Goal: Task Accomplishment & Management: Manage account settings

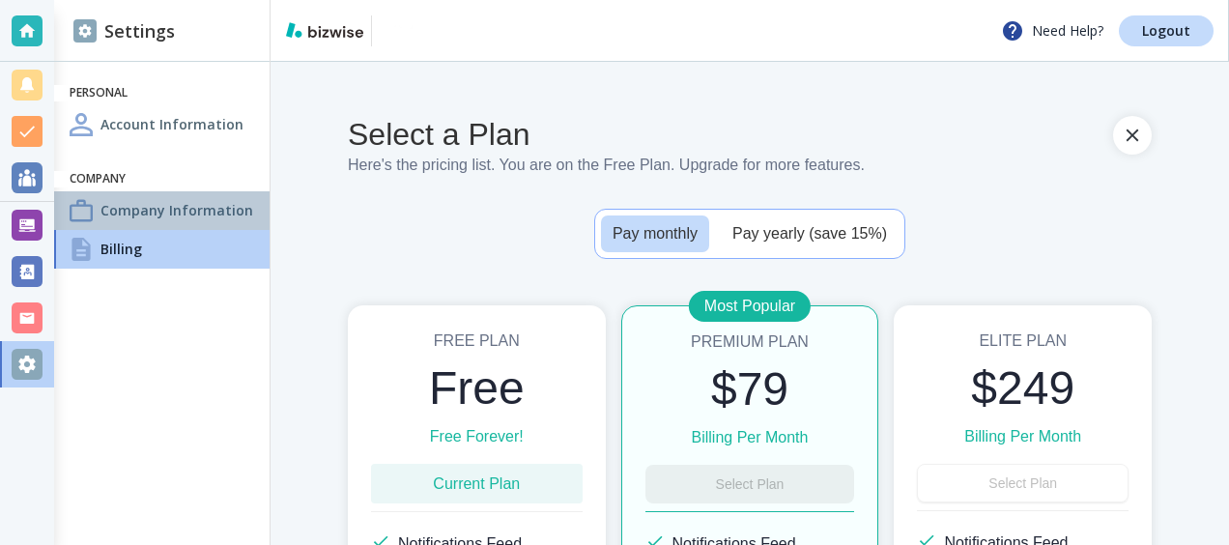
click at [189, 215] on h4 "Company Information" at bounding box center [177, 210] width 153 height 20
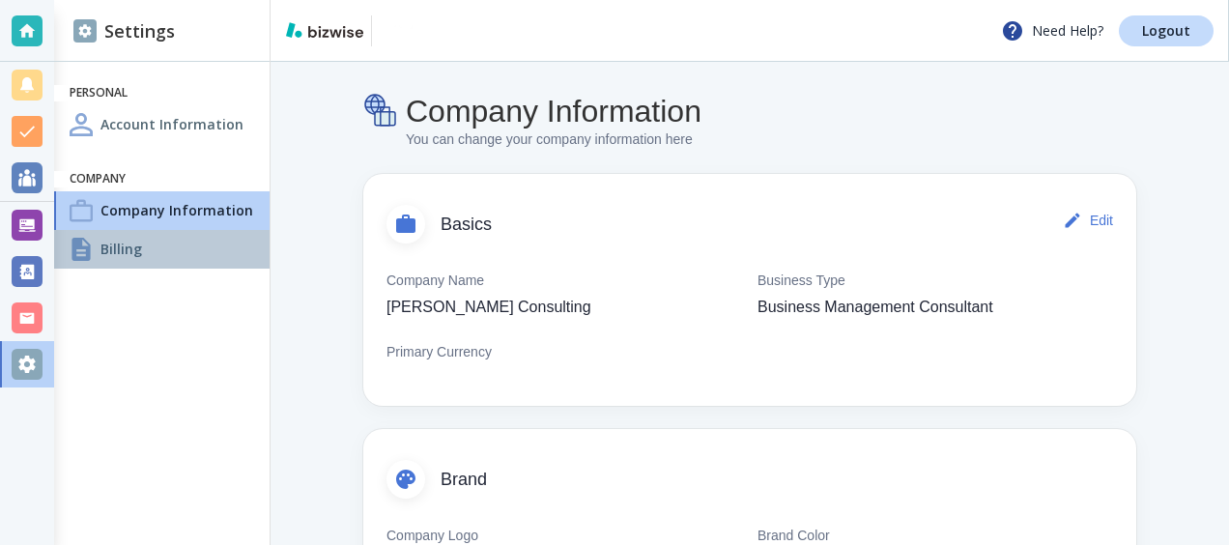
click at [173, 245] on div "Billing" at bounding box center [162, 249] width 216 height 39
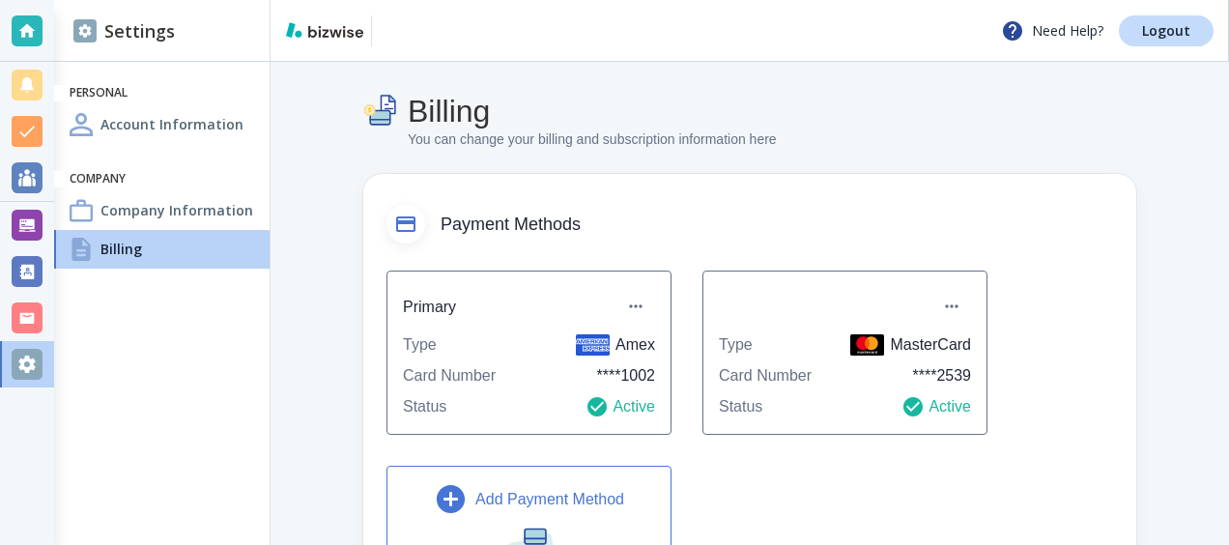
click at [260, 210] on div "Company Information" at bounding box center [162, 210] width 216 height 39
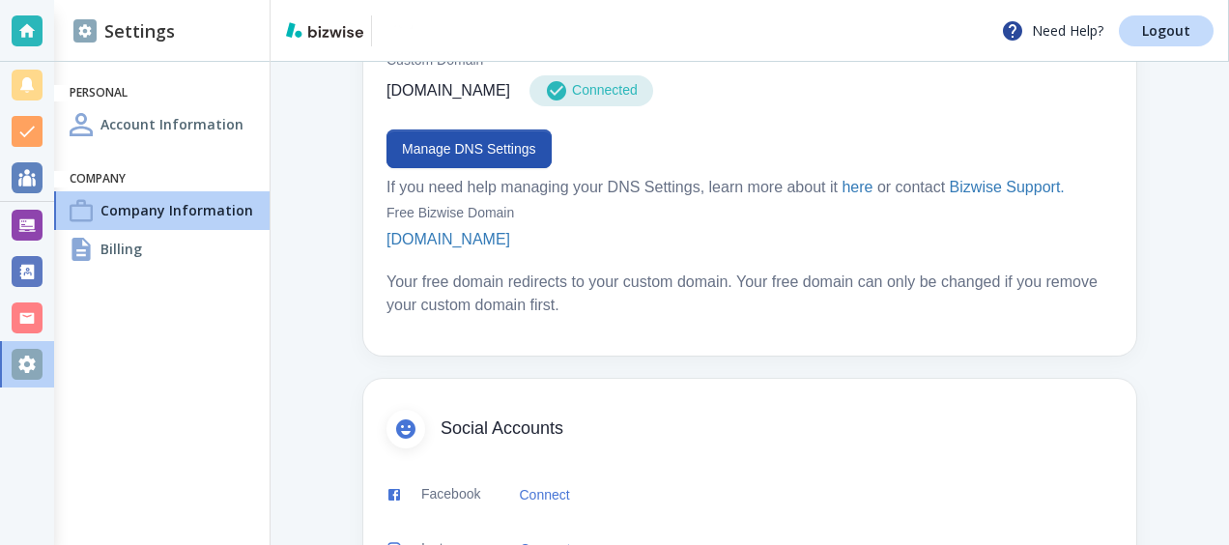
scroll to position [1190, 0]
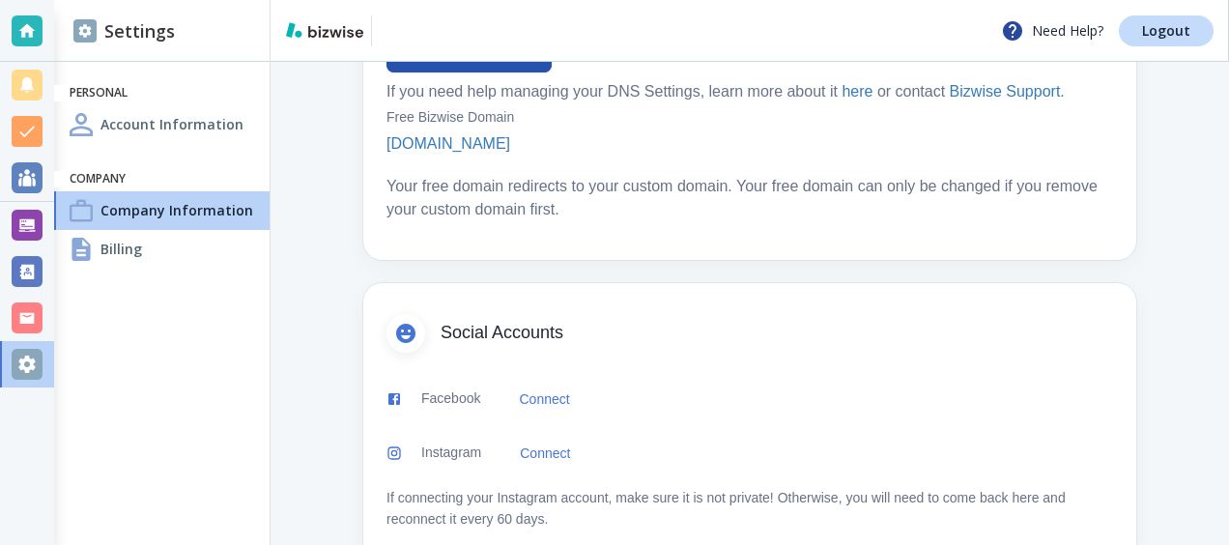
click at [613, 323] on span "Social Accounts" at bounding box center [777, 333] width 673 height 21
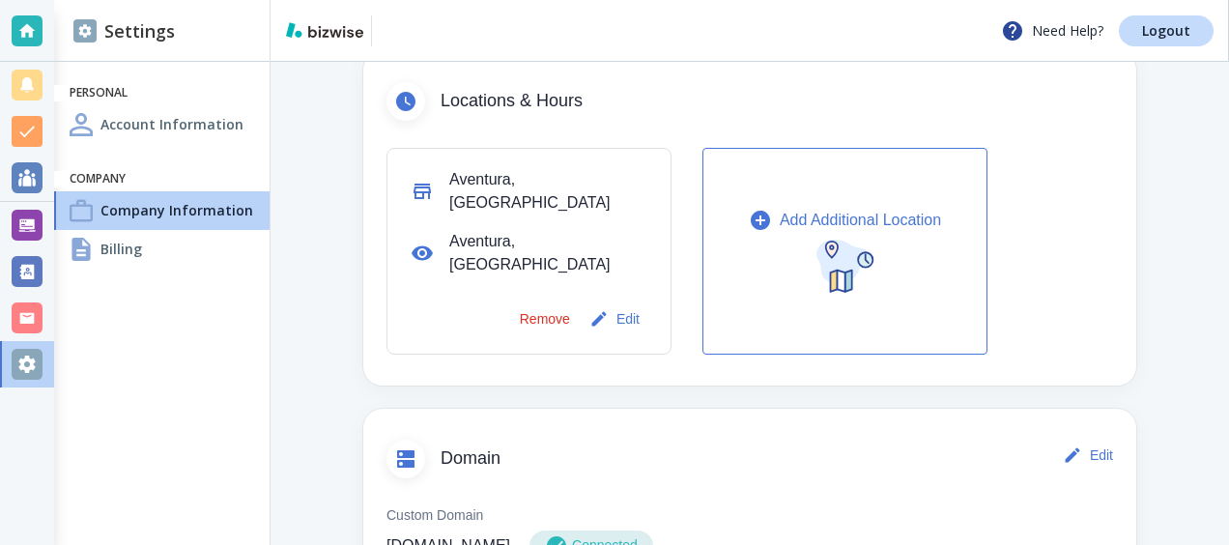
scroll to position [637, 0]
click at [586, 302] on button "Edit" at bounding box center [617, 321] width 62 height 39
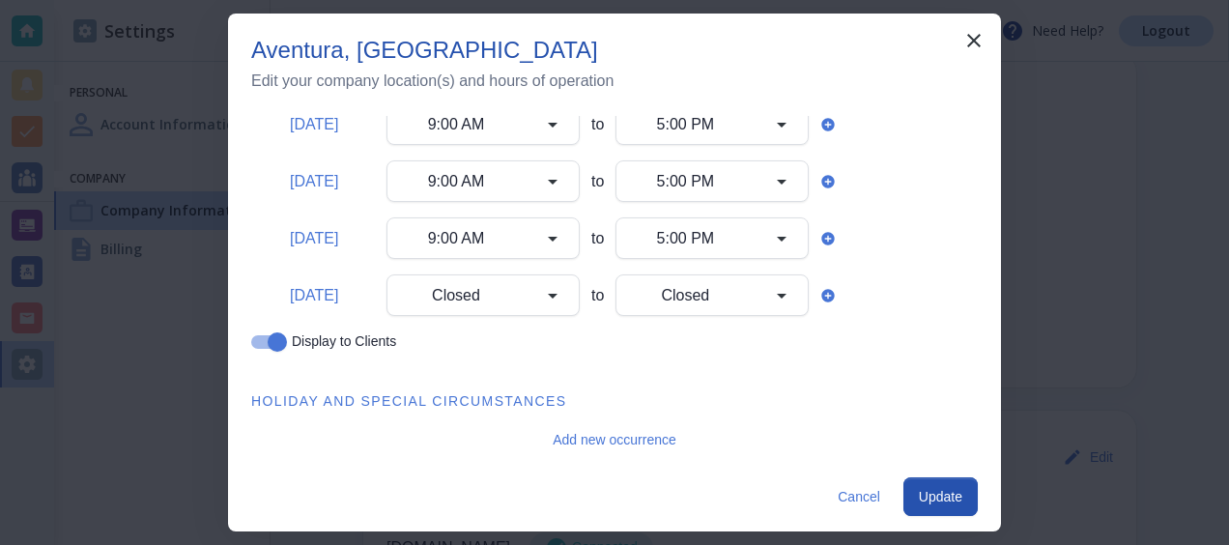
scroll to position [0, 0]
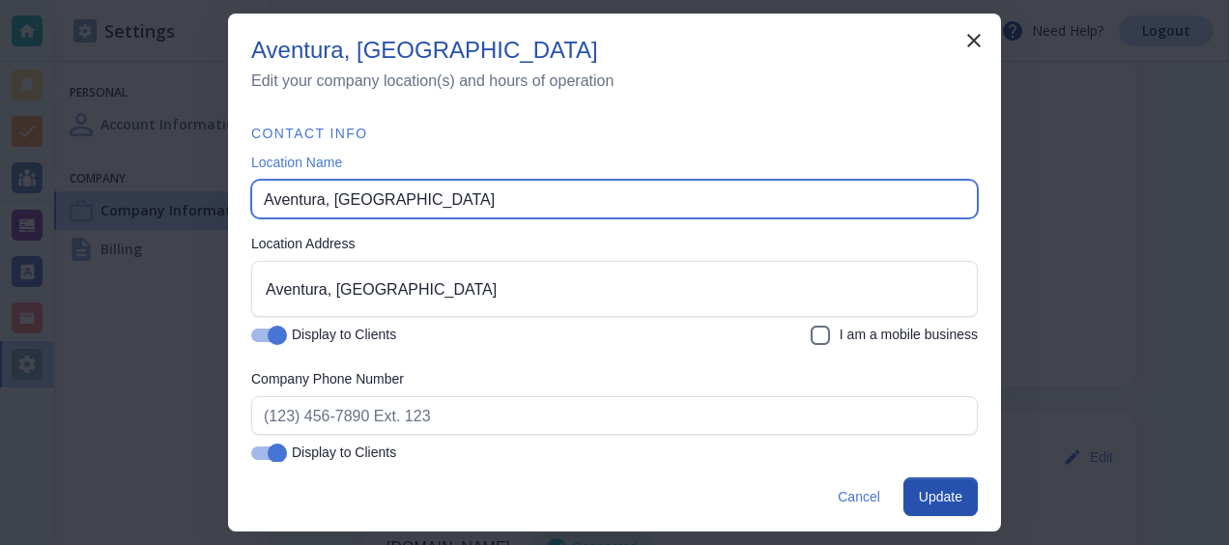
click at [285, 208] on input "Aventura, [GEOGRAPHIC_DATA]" at bounding box center [615, 199] width 702 height 37
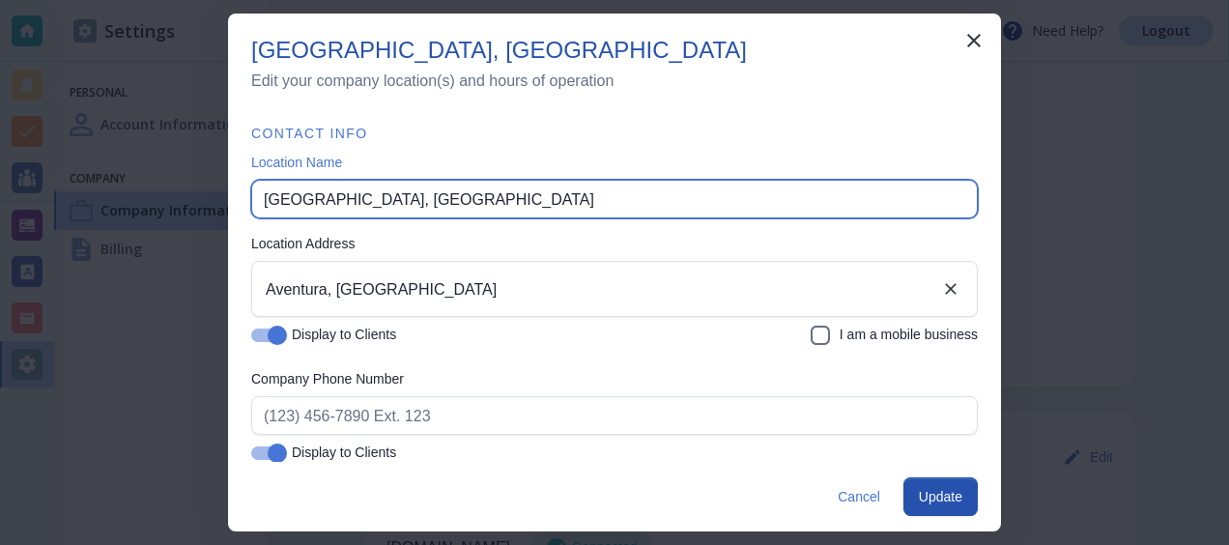
type input "[GEOGRAPHIC_DATA], [GEOGRAPHIC_DATA]"
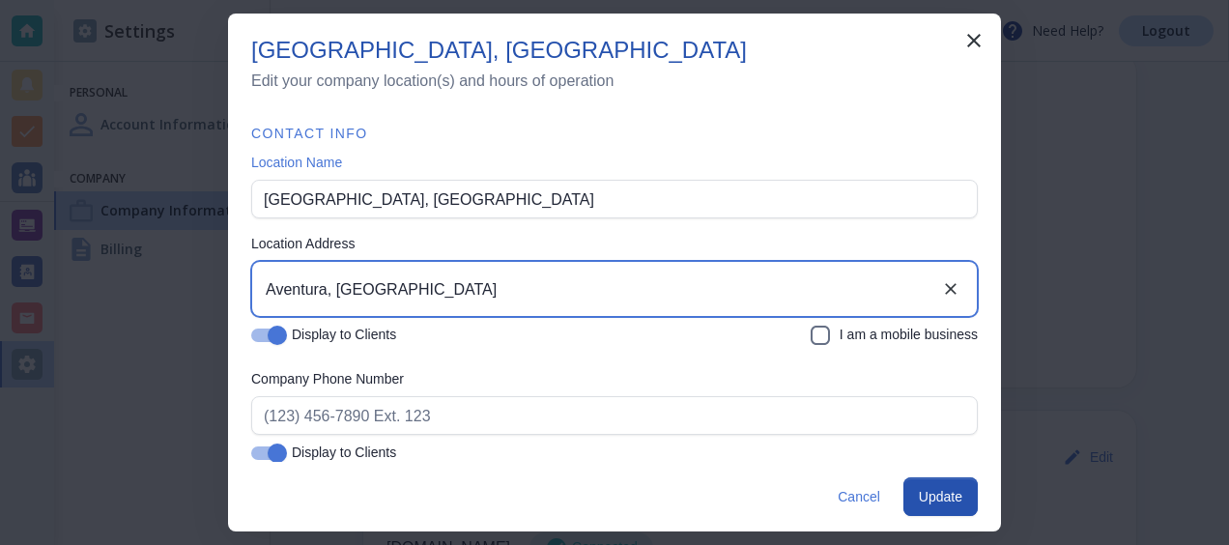
click at [311, 285] on input "Aventura, [GEOGRAPHIC_DATA]" at bounding box center [600, 289] width 678 height 37
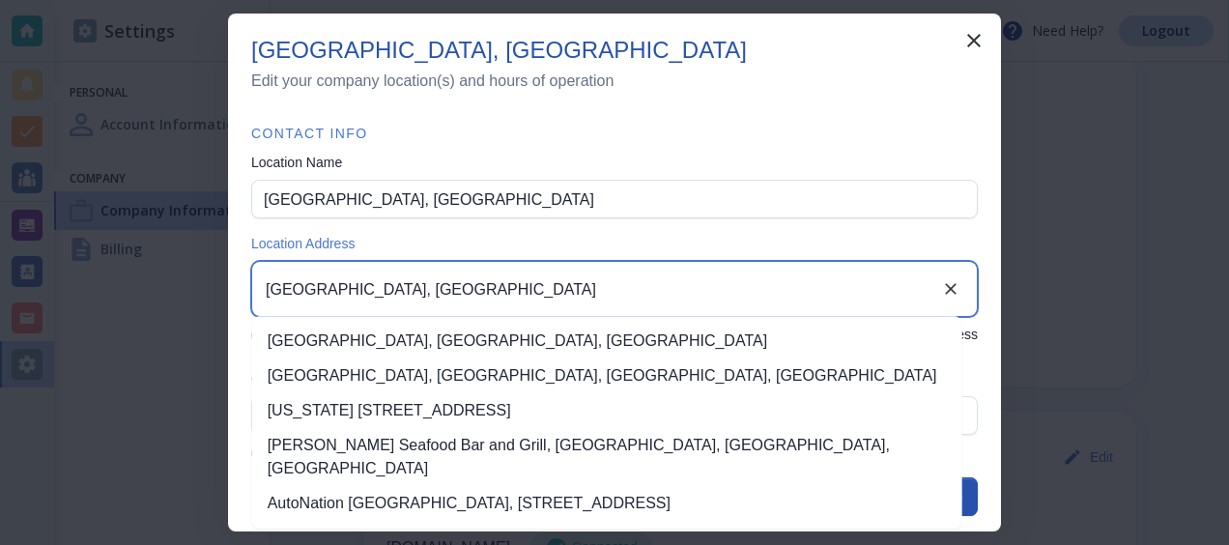
click at [352, 335] on li "[GEOGRAPHIC_DATA], [GEOGRAPHIC_DATA], [GEOGRAPHIC_DATA]" at bounding box center [607, 341] width 710 height 35
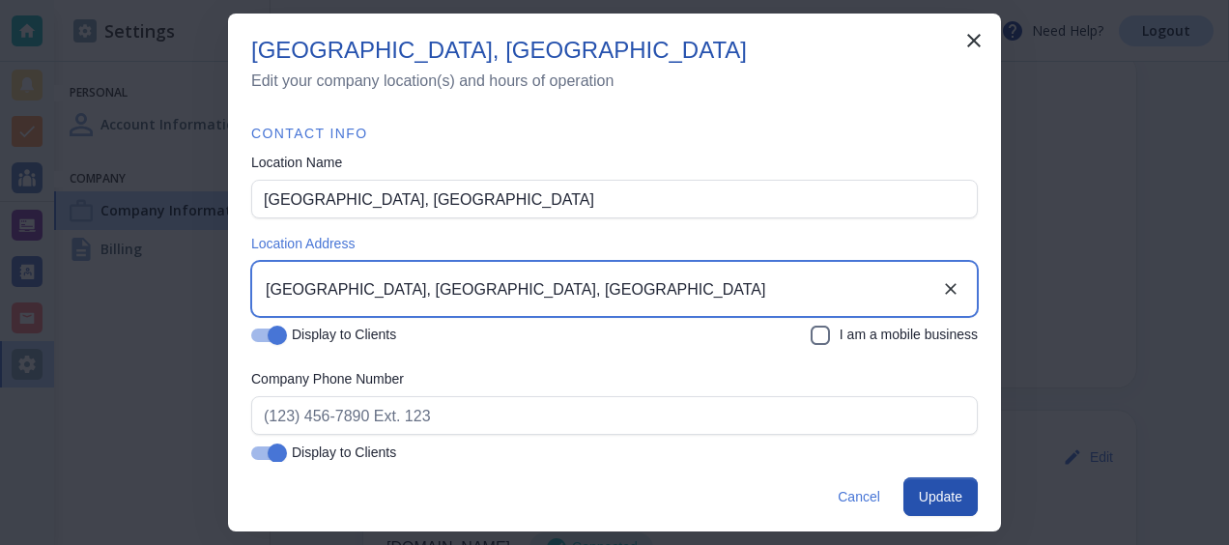
type input "[GEOGRAPHIC_DATA], [GEOGRAPHIC_DATA], [GEOGRAPHIC_DATA]"
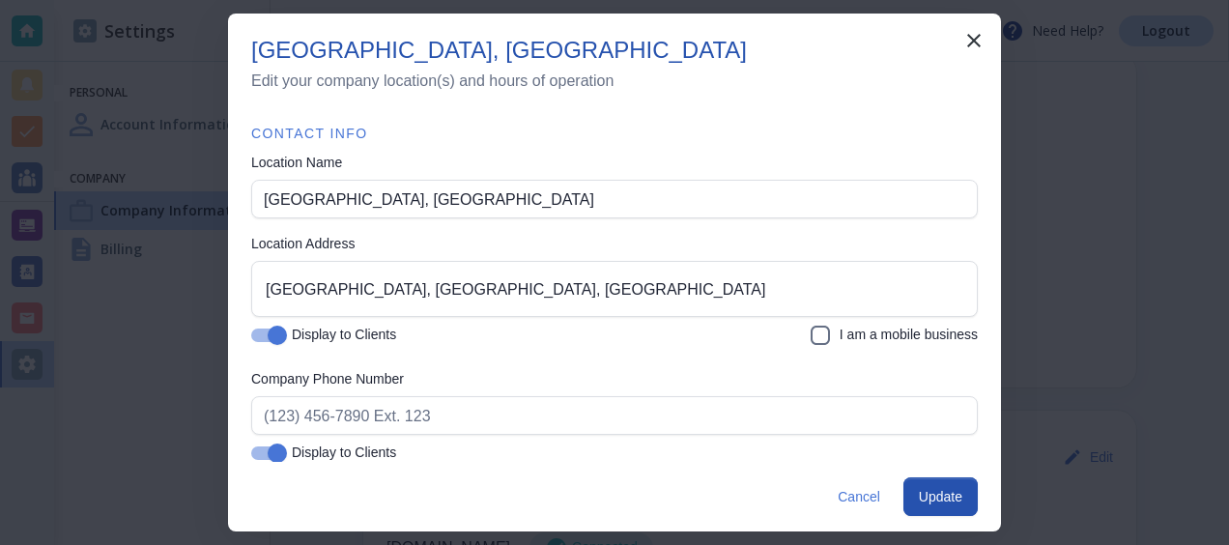
click at [263, 332] on input "Display to Clients" at bounding box center [277, 339] width 110 height 37
checkbox input "false"
click at [809, 337] on input "I am a mobile business" at bounding box center [820, 339] width 23 height 23
checkbox input "true"
click at [929, 504] on button "Update" at bounding box center [941, 496] width 74 height 39
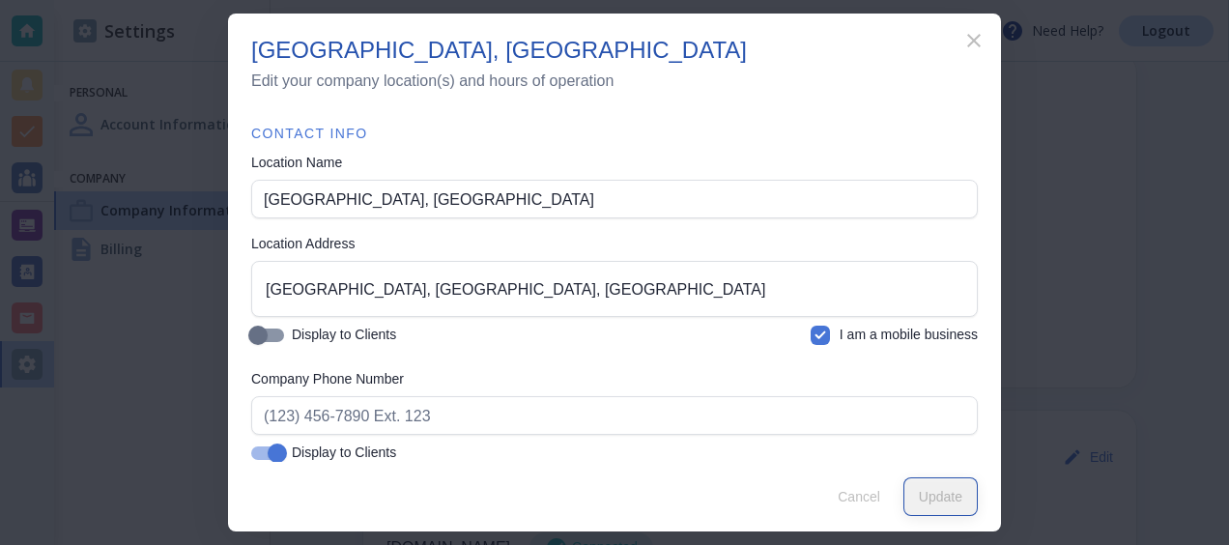
type input "Aventura, [GEOGRAPHIC_DATA]"
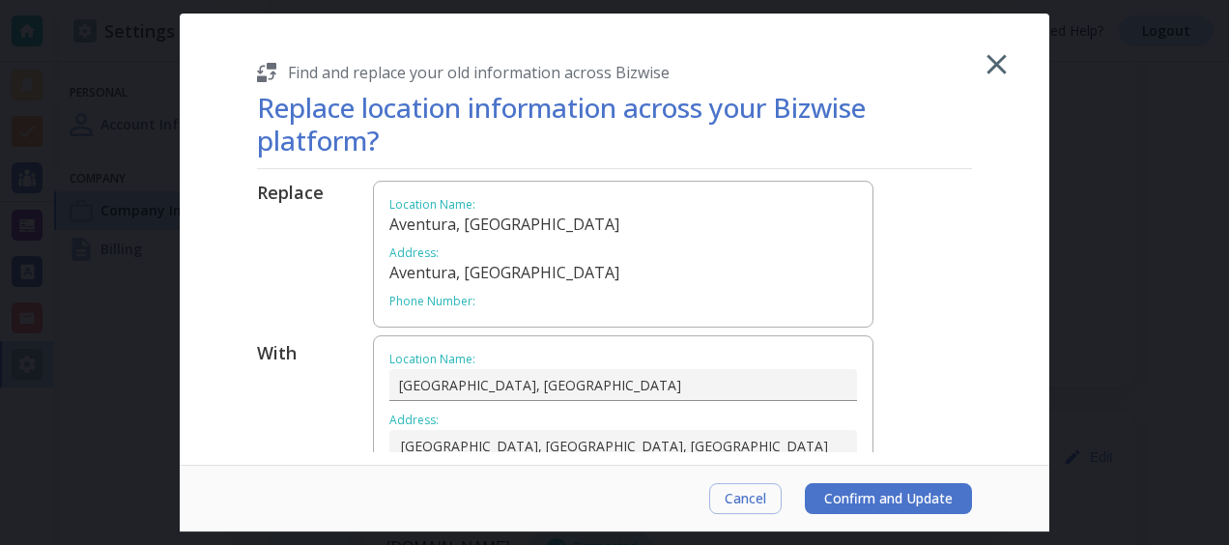
scroll to position [136, 0]
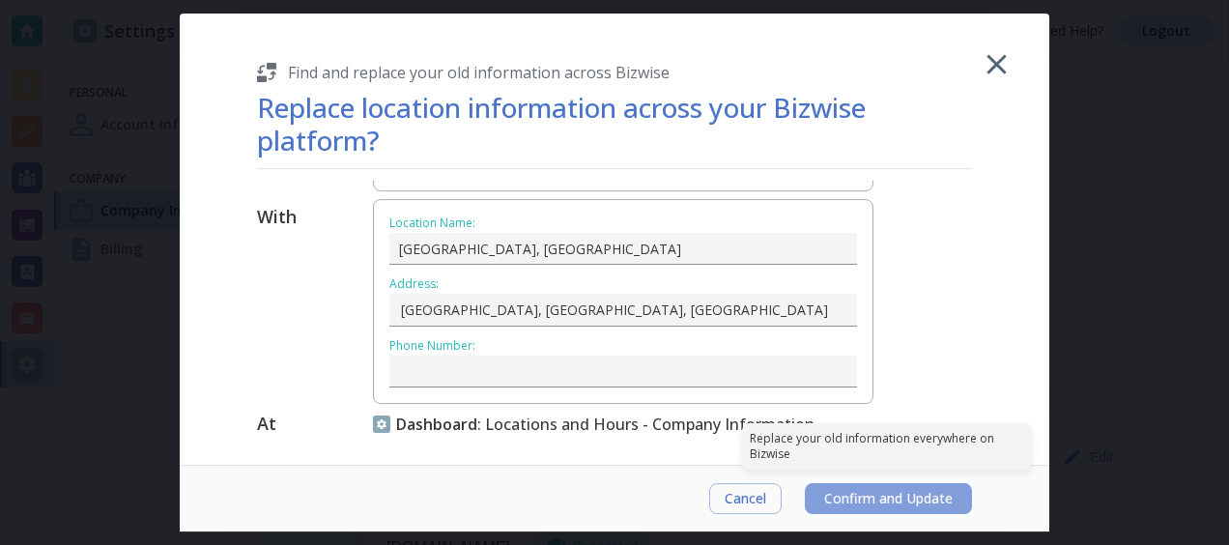
click at [850, 499] on span "Confirm and Update" at bounding box center [888, 498] width 129 height 15
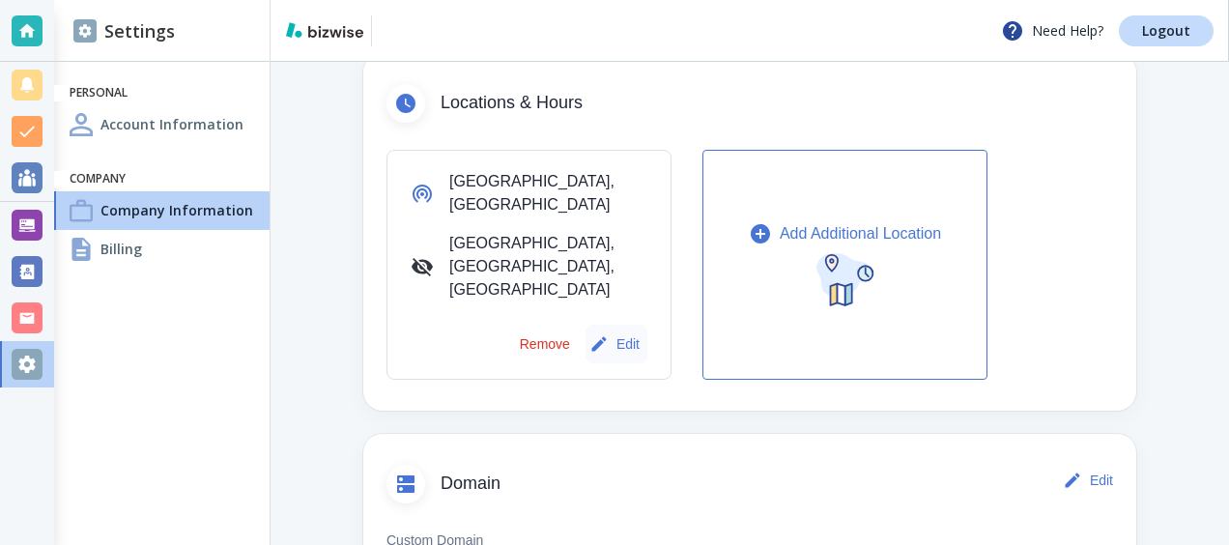
click at [613, 325] on button "Edit" at bounding box center [617, 344] width 62 height 39
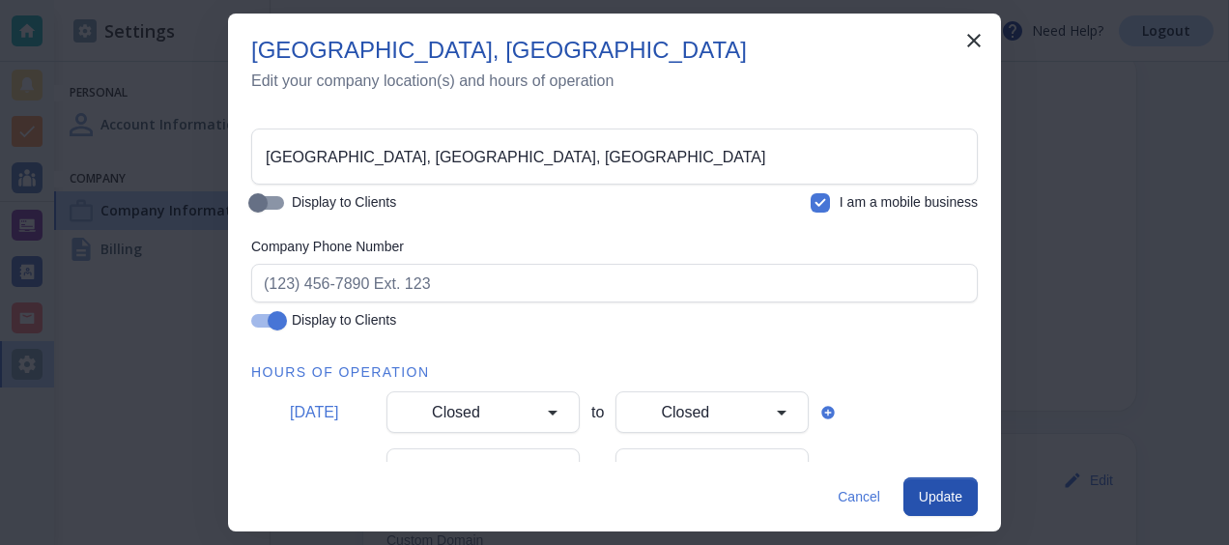
scroll to position [131, 0]
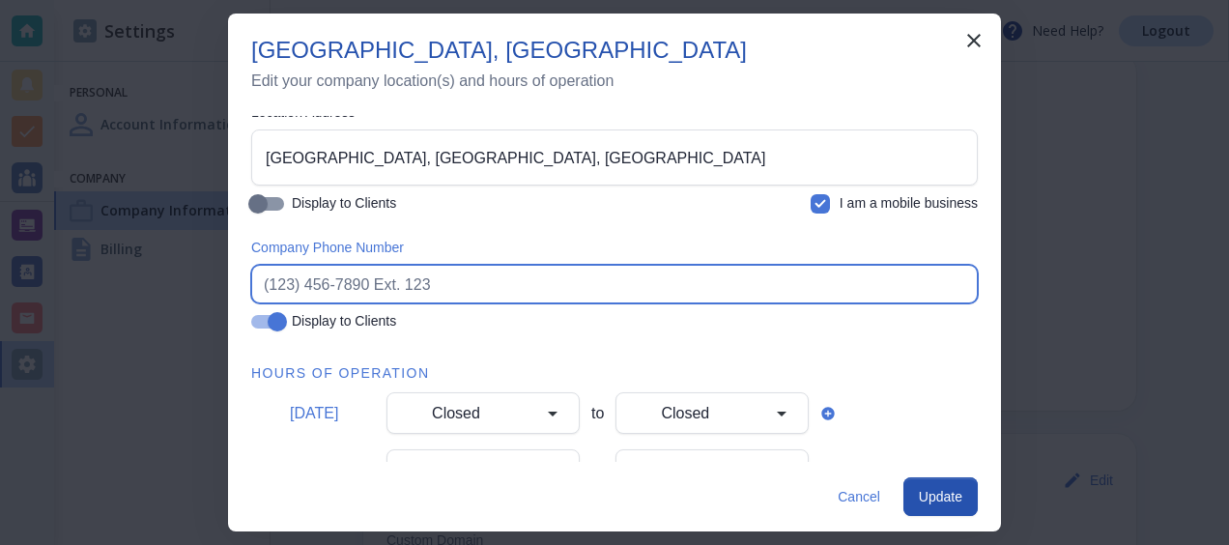
click at [475, 282] on input "text" at bounding box center [615, 284] width 702 height 37
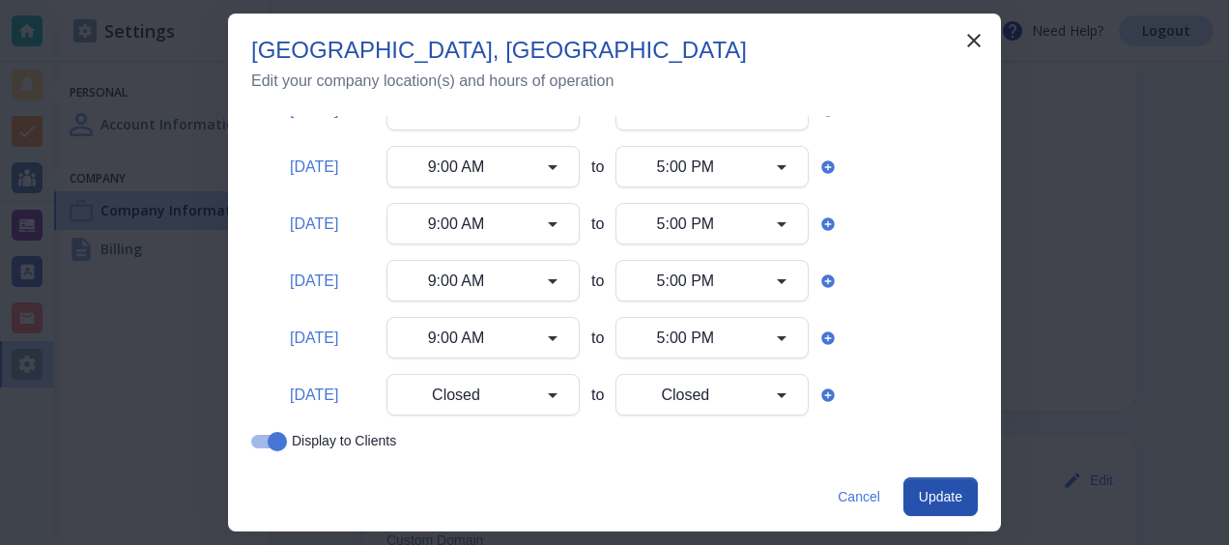
scroll to position [591, 0]
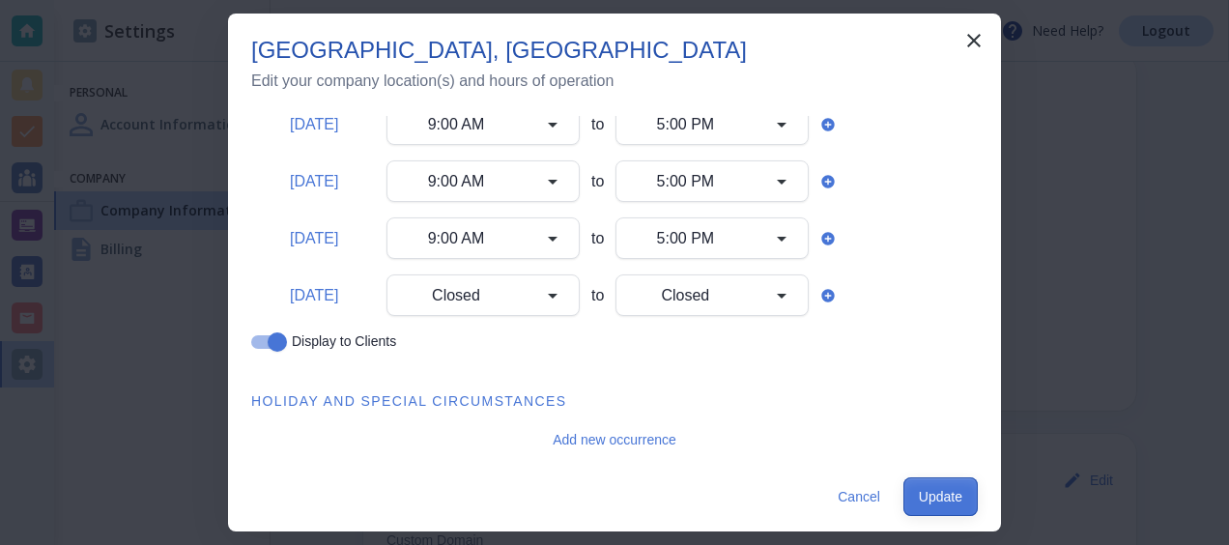
type input "[PHONE_NUMBER]"
click at [928, 505] on button "Update" at bounding box center [941, 496] width 74 height 39
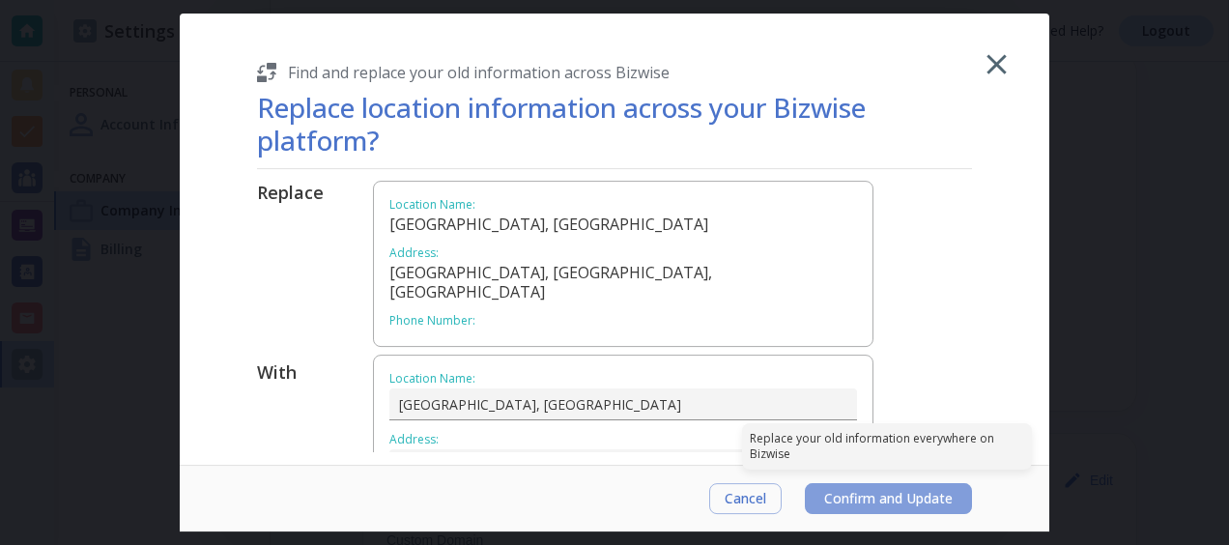
click at [915, 494] on span "Confirm and Update" at bounding box center [888, 498] width 129 height 15
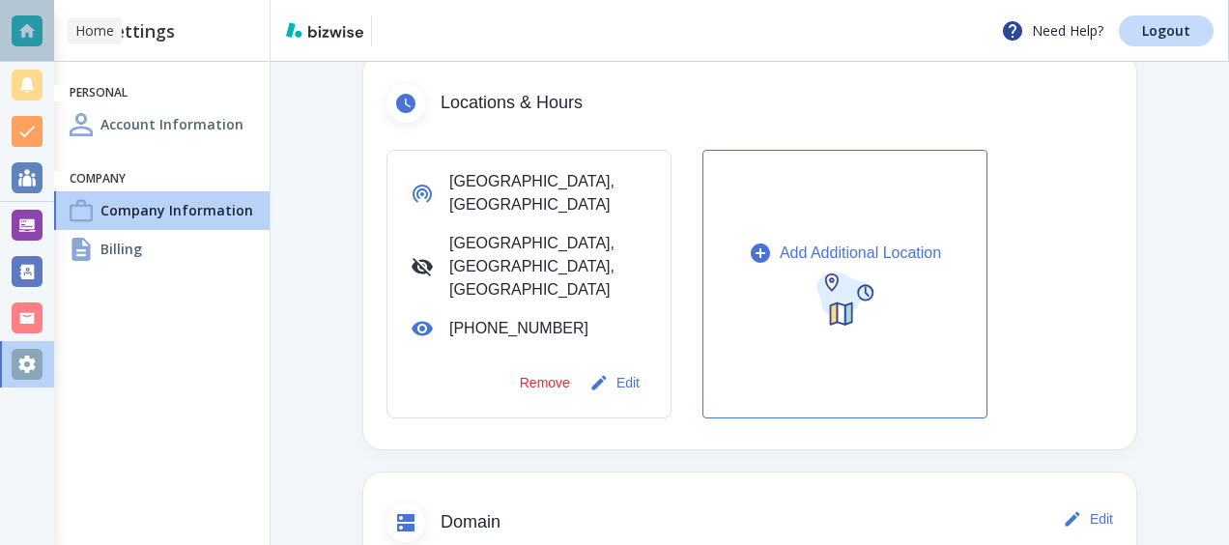
click at [27, 35] on div at bounding box center [27, 30] width 31 height 31
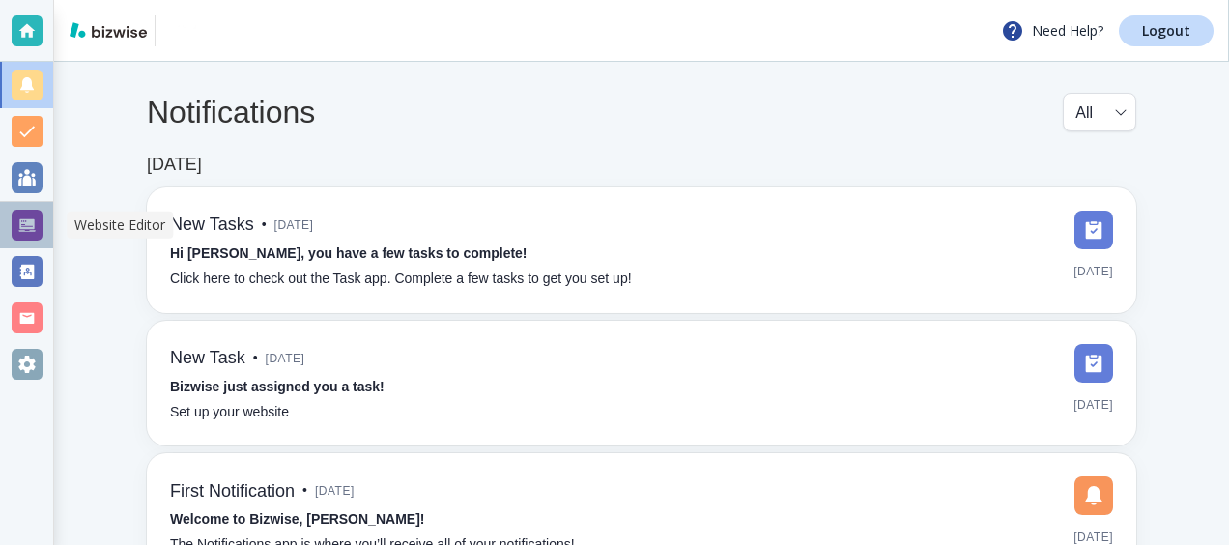
click at [23, 234] on div at bounding box center [27, 225] width 31 height 31
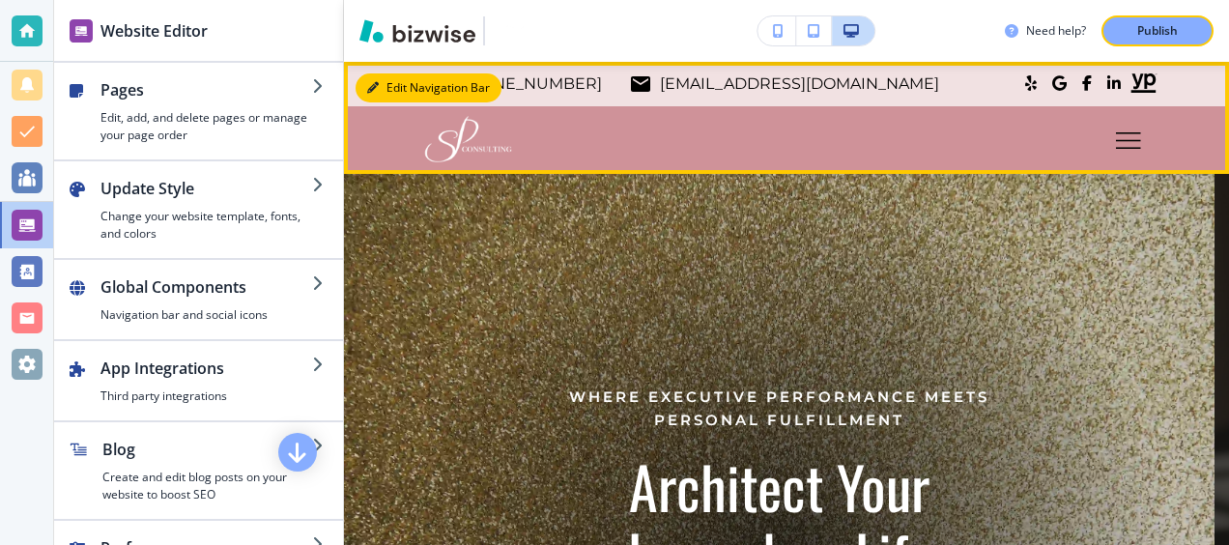
click at [437, 77] on button "Edit Navigation Bar" at bounding box center [429, 87] width 146 height 29
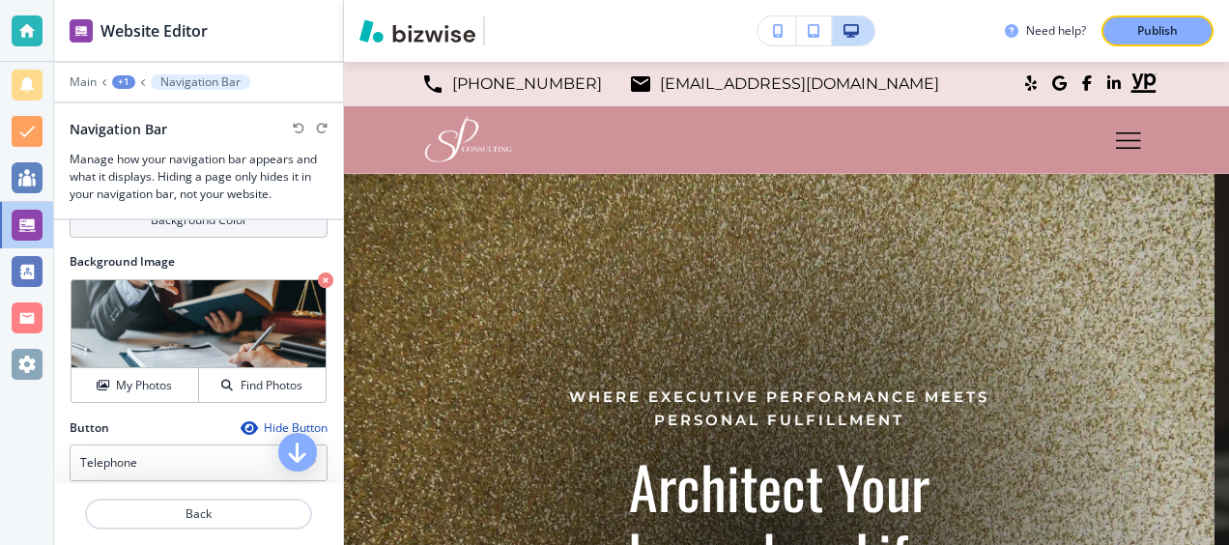
scroll to position [767, 0]
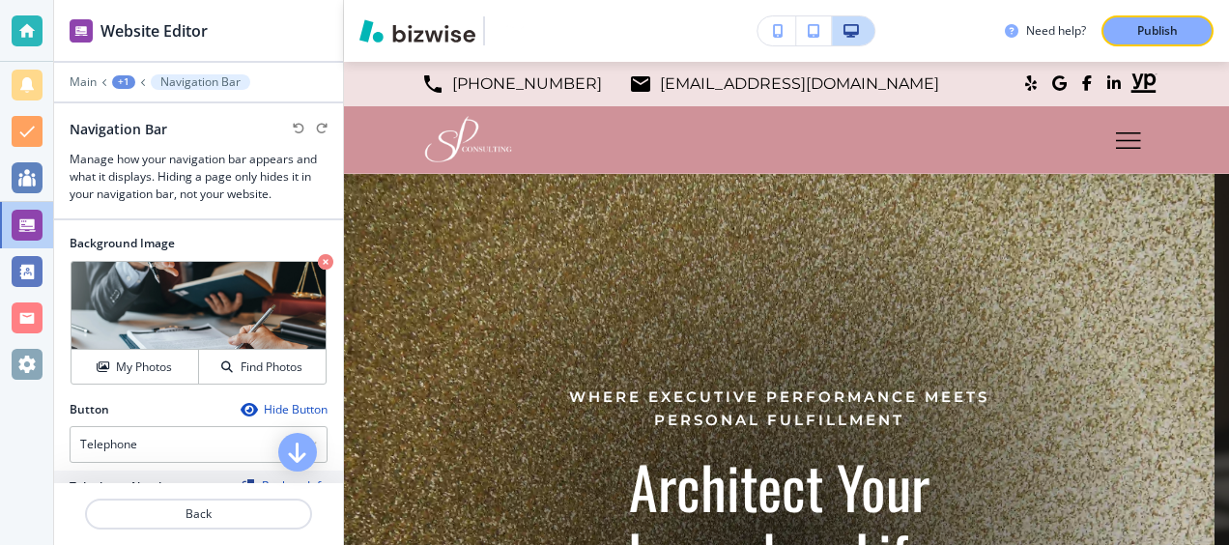
click at [273, 402] on div "Hide Button" at bounding box center [284, 409] width 87 height 15
click at [273, 402] on div "Show Button" at bounding box center [282, 409] width 91 height 15
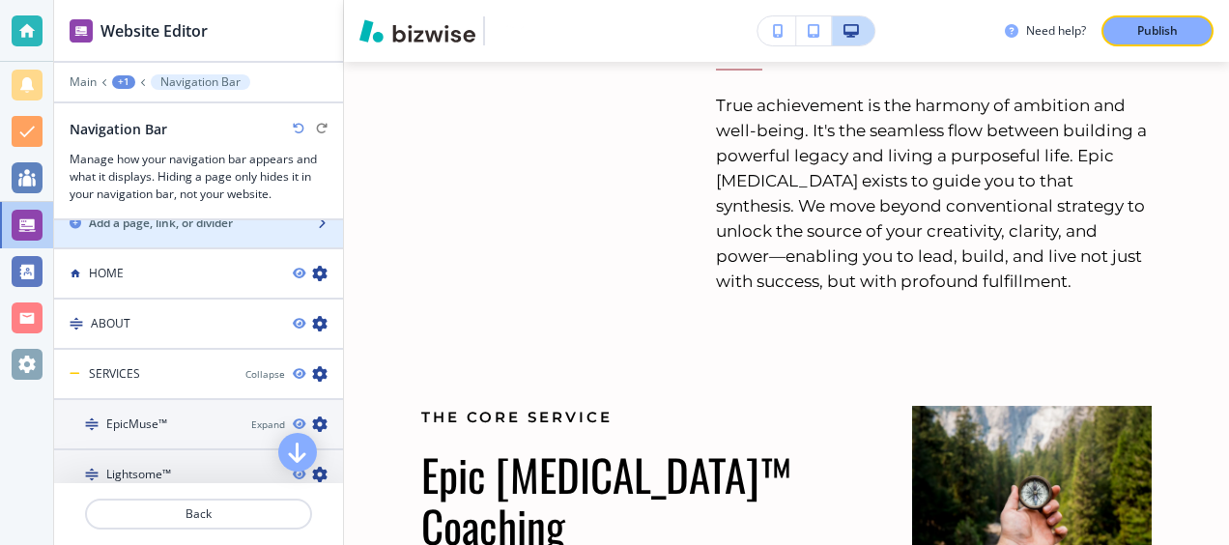
scroll to position [1173, 0]
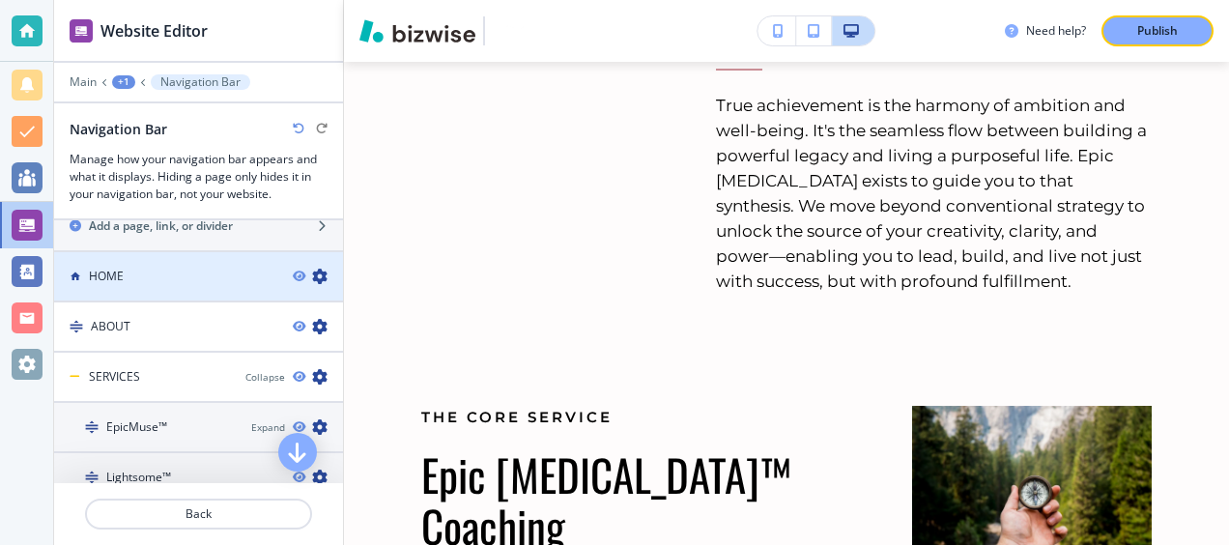
click at [234, 268] on div "HOME" at bounding box center [165, 276] width 223 height 17
click at [293, 271] on icon "button" at bounding box center [299, 277] width 12 height 12
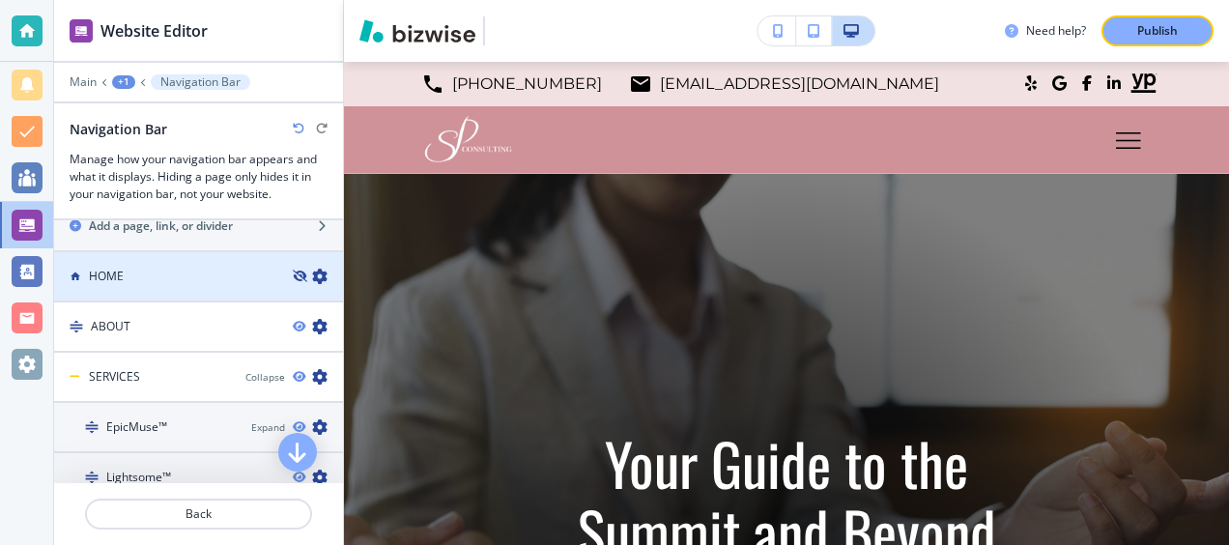
scroll to position [0, 0]
click at [293, 271] on icon "button" at bounding box center [299, 277] width 12 height 12
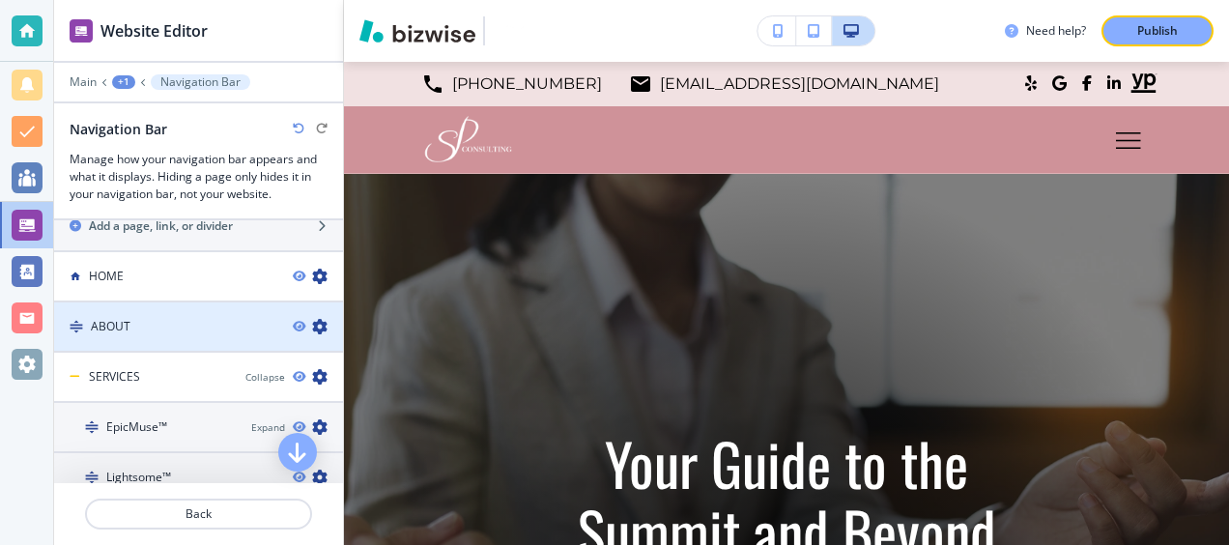
click at [147, 318] on div "ABOUT" at bounding box center [165, 326] width 223 height 17
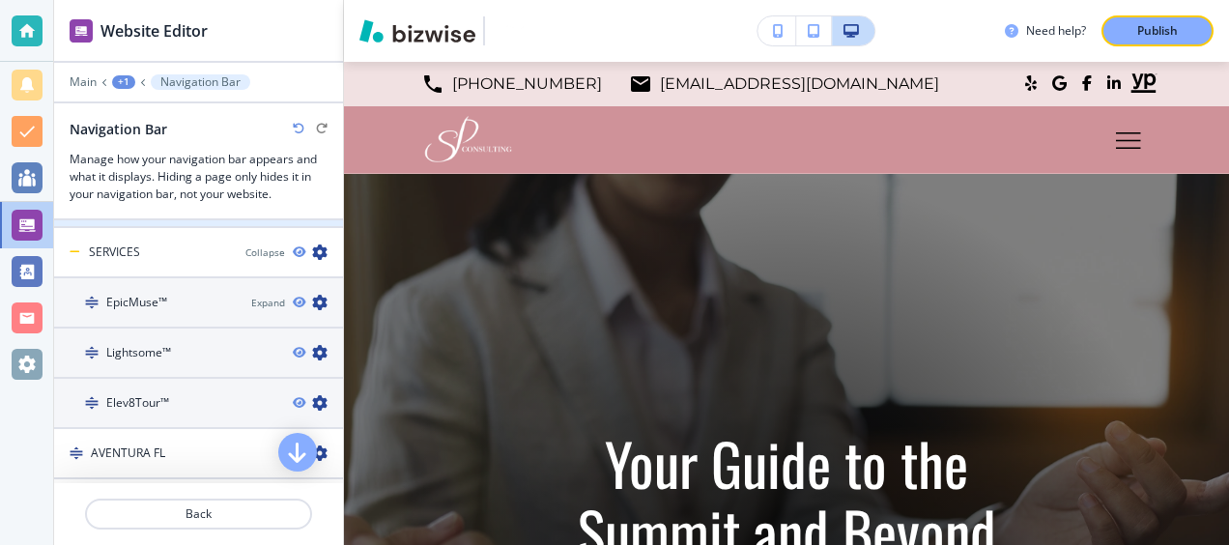
scroll to position [1293, 0]
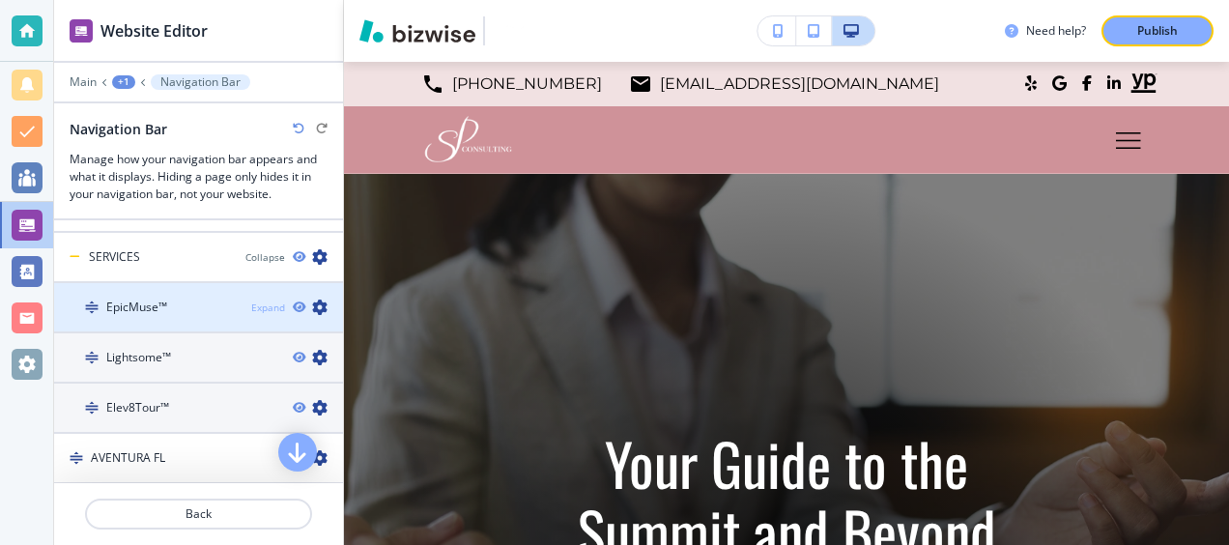
click at [251, 301] on div "Expand" at bounding box center [268, 308] width 34 height 14
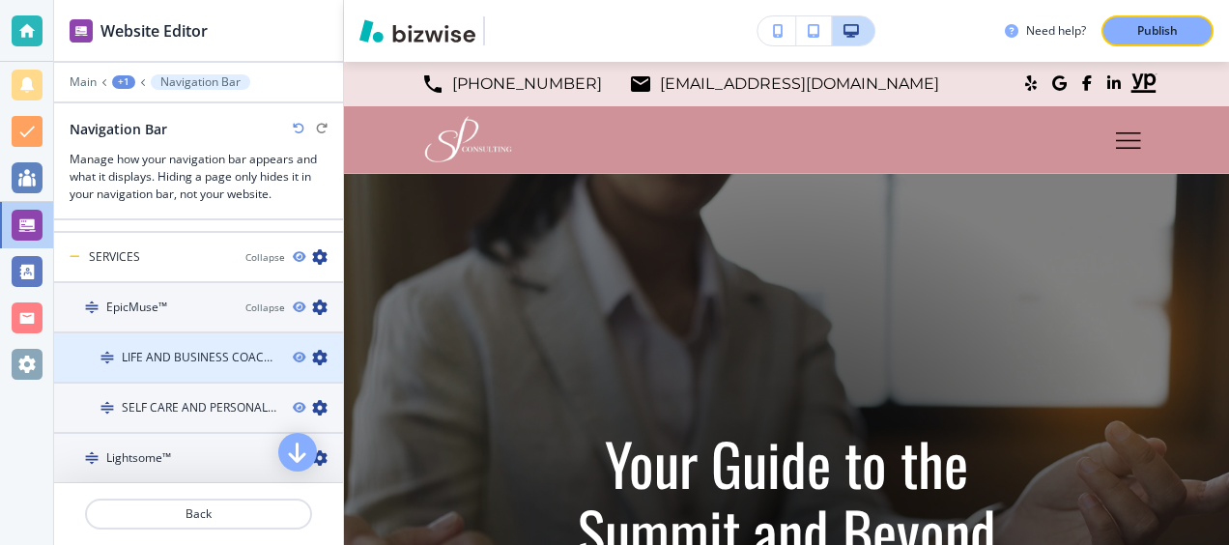
click at [147, 349] on h4 "LIFE AND BUSINESS COACHING" at bounding box center [200, 357] width 156 height 17
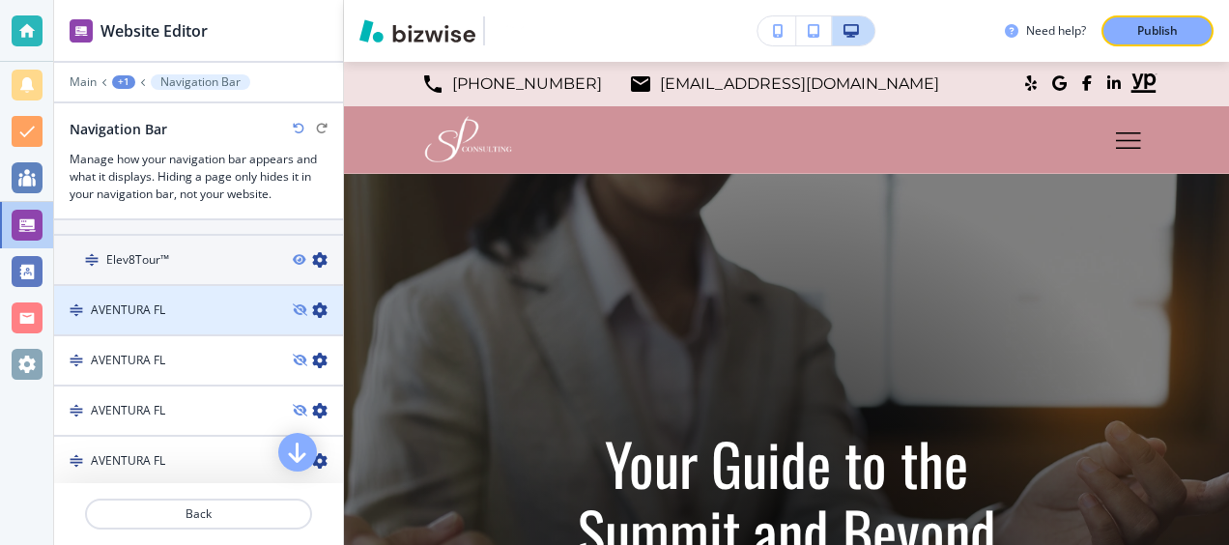
scroll to position [1540, 0]
click at [312, 304] on icon "button" at bounding box center [319, 311] width 15 height 15
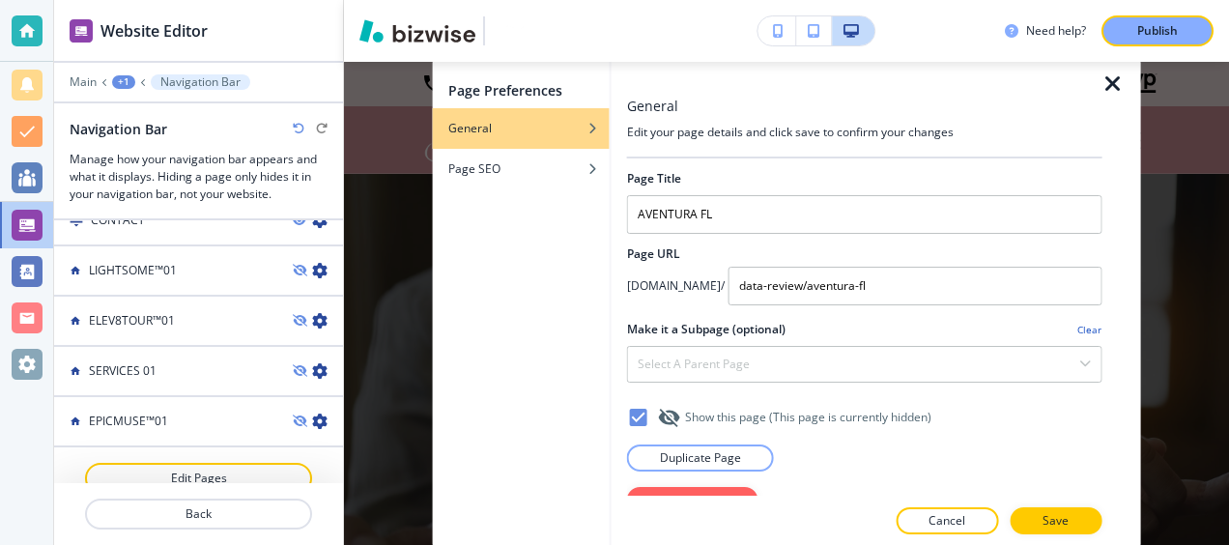
scroll to position [2043, 0]
